Goal: Book appointment/travel/reservation

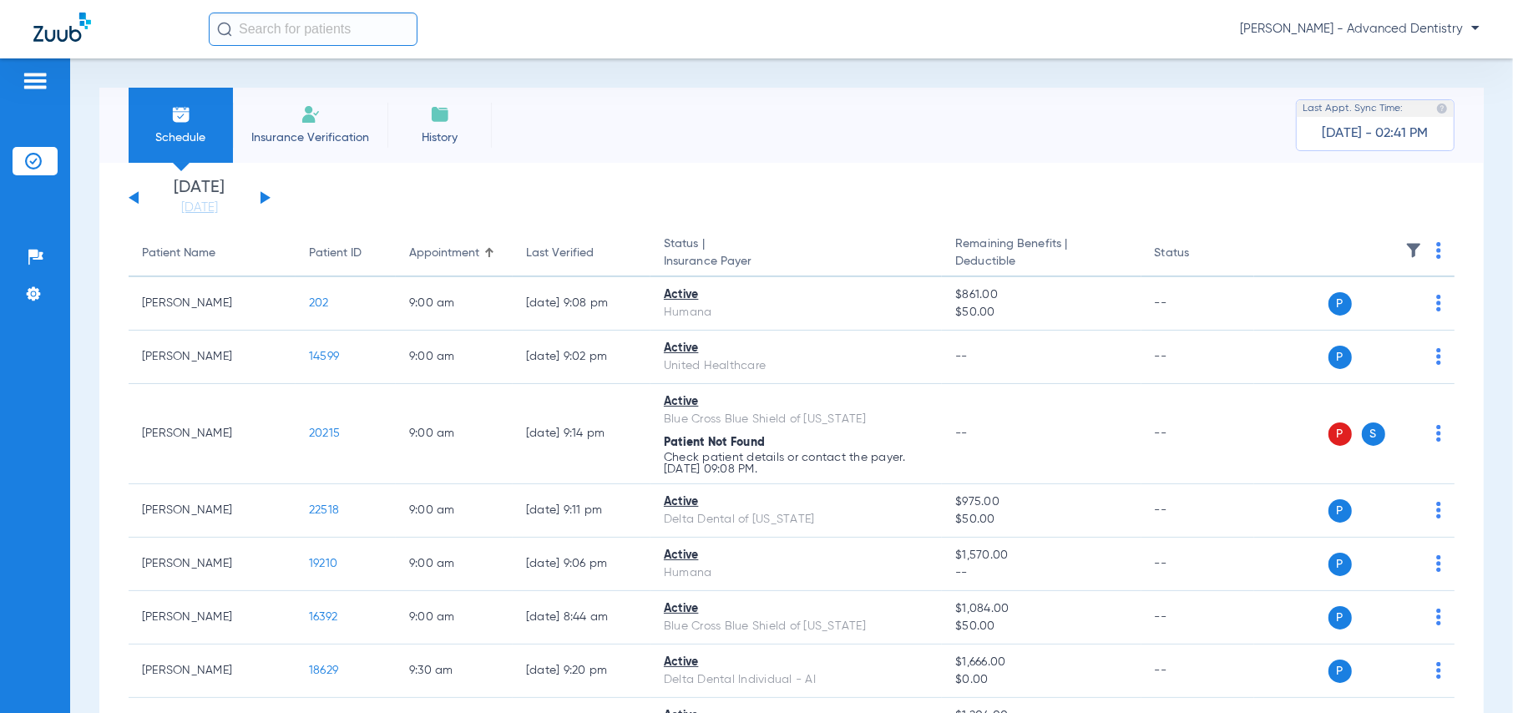
click at [264, 201] on button at bounding box center [265, 197] width 10 height 13
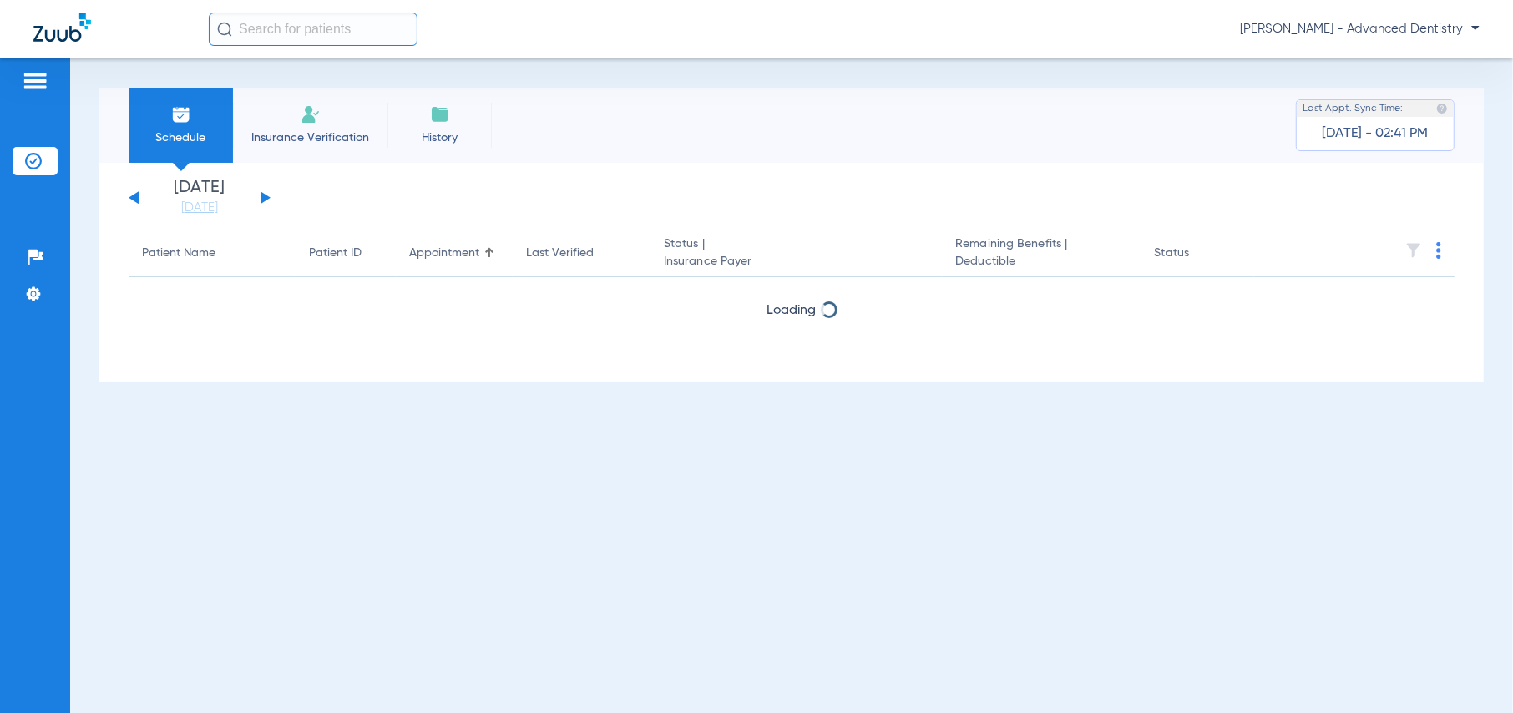
click at [264, 201] on button at bounding box center [265, 197] width 10 height 13
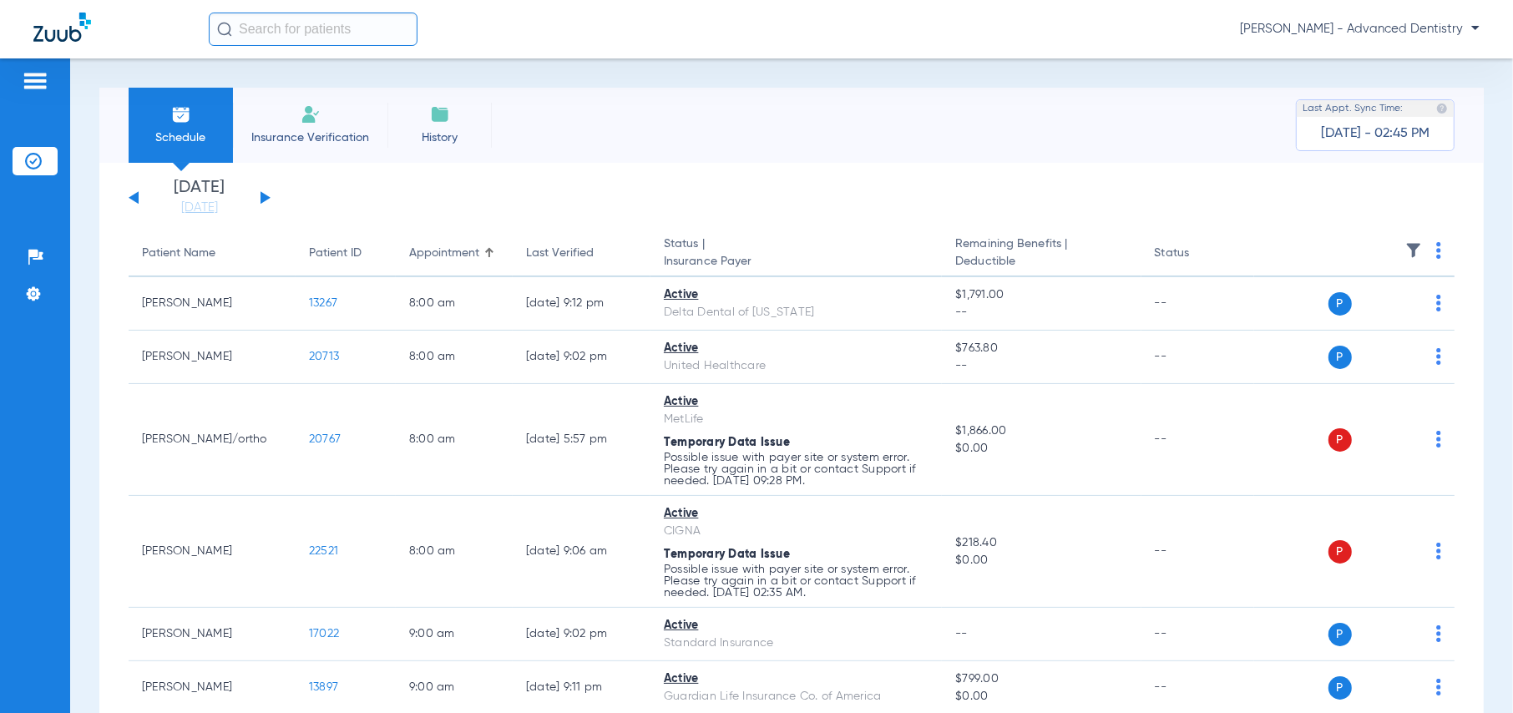
click at [268, 194] on div "[DATE] [DATE] [DATE] [DATE] [DATE] [DATE] [DATE] [DATE] [DATE] [DATE] [DATE] [D…" at bounding box center [200, 198] width 142 height 37
click at [257, 197] on div "[DATE] [DATE] [DATE] [DATE] [DATE] [DATE] [DATE] [DATE] [DATE] [DATE] [DATE] [D…" at bounding box center [200, 198] width 142 height 37
click at [265, 196] on button at bounding box center [265, 197] width 10 height 13
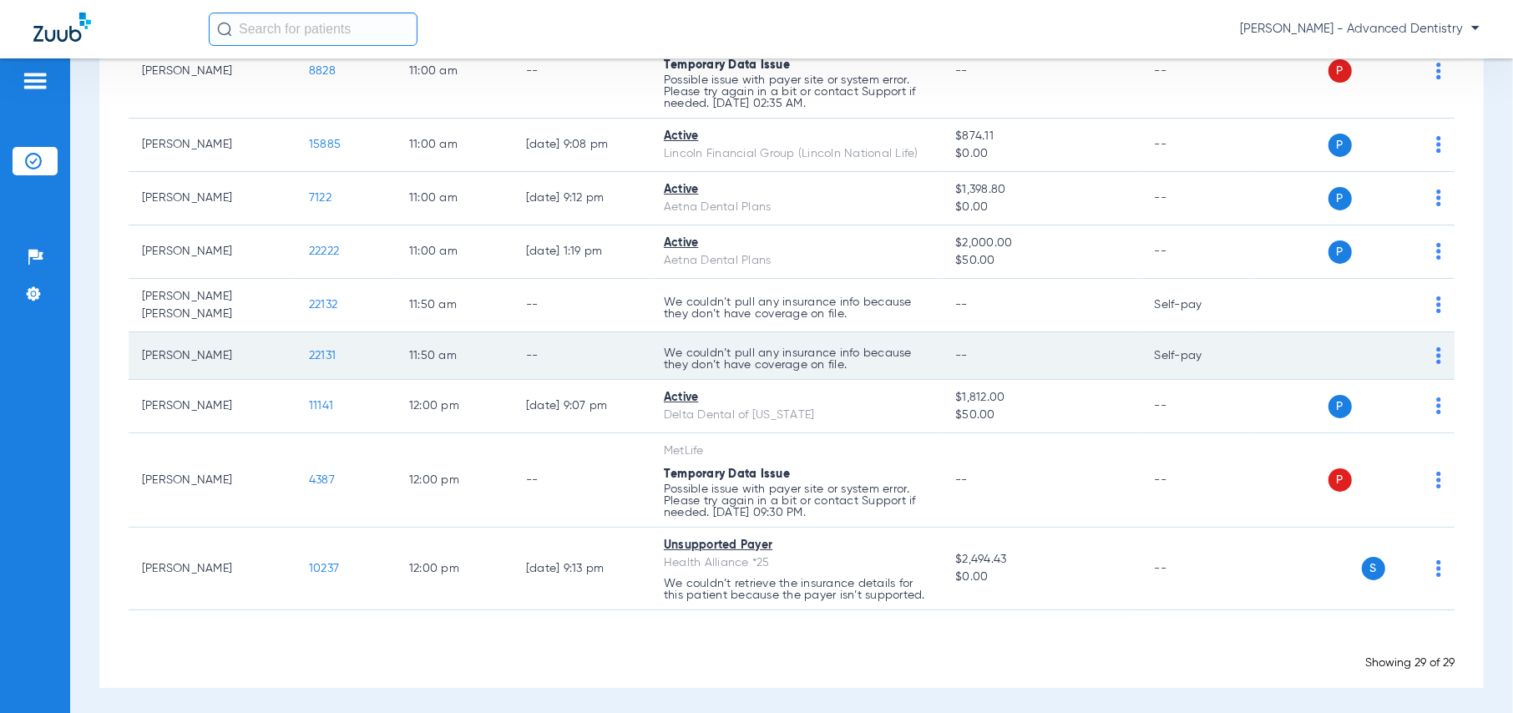
scroll to position [1464, 0]
